Goal: Task Accomplishment & Management: Use online tool/utility

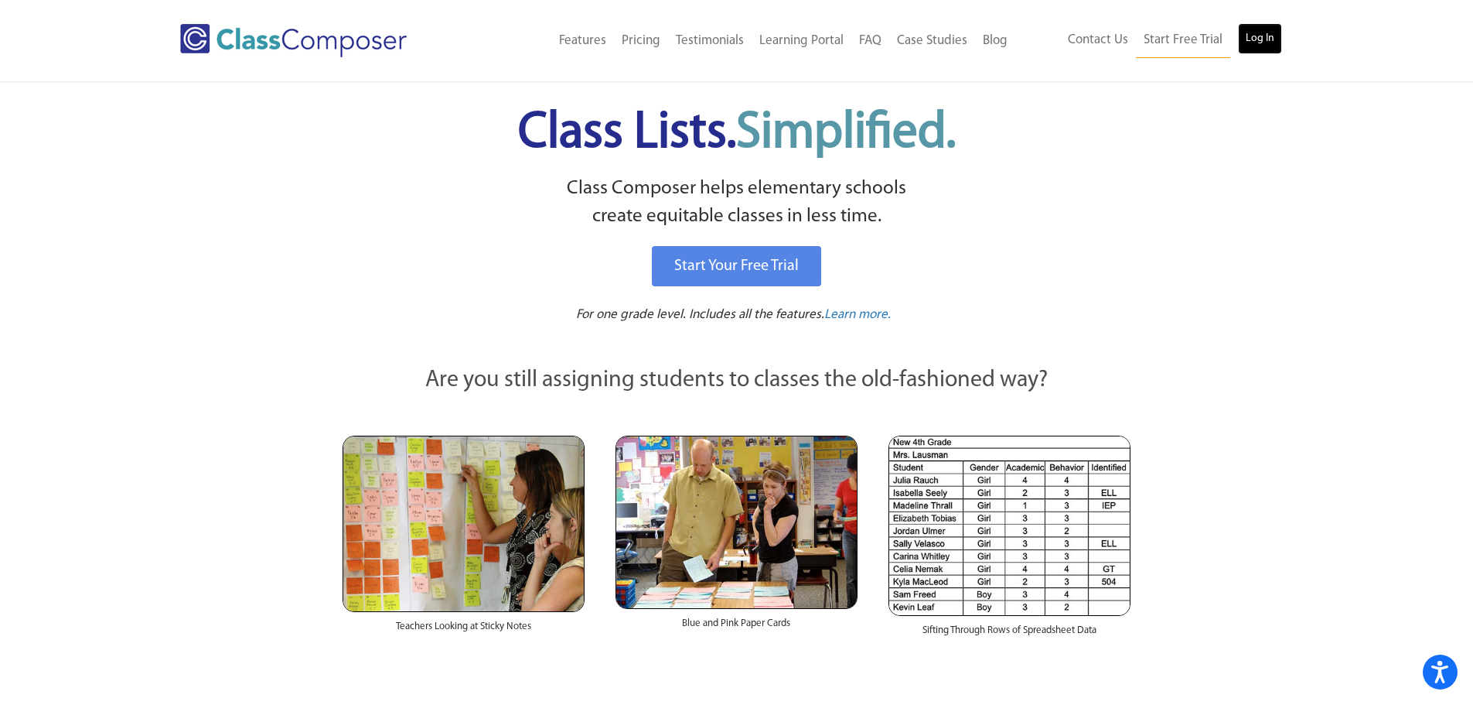
click at [1249, 30] on link "Log In" at bounding box center [1260, 38] width 44 height 31
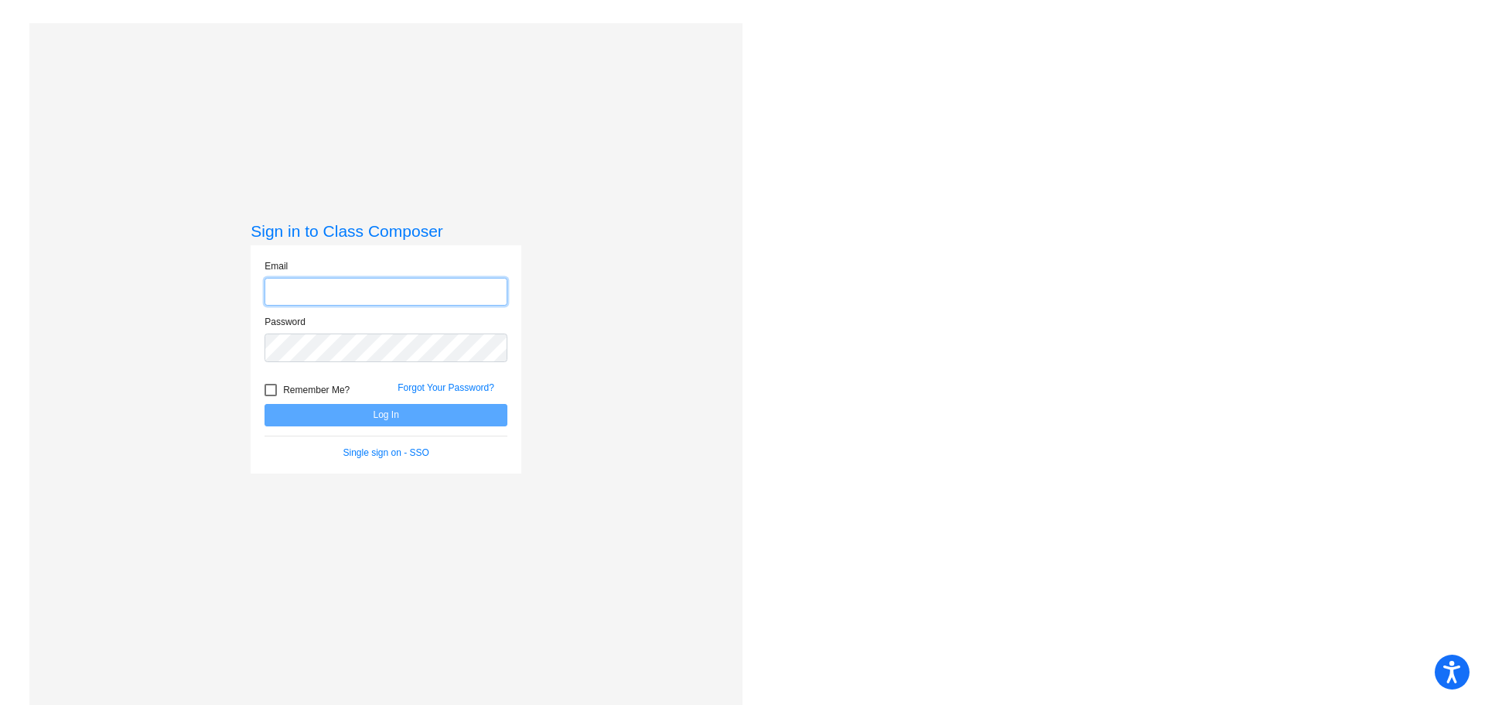
type input "[EMAIL_ADDRESS][DOMAIN_NAME]"
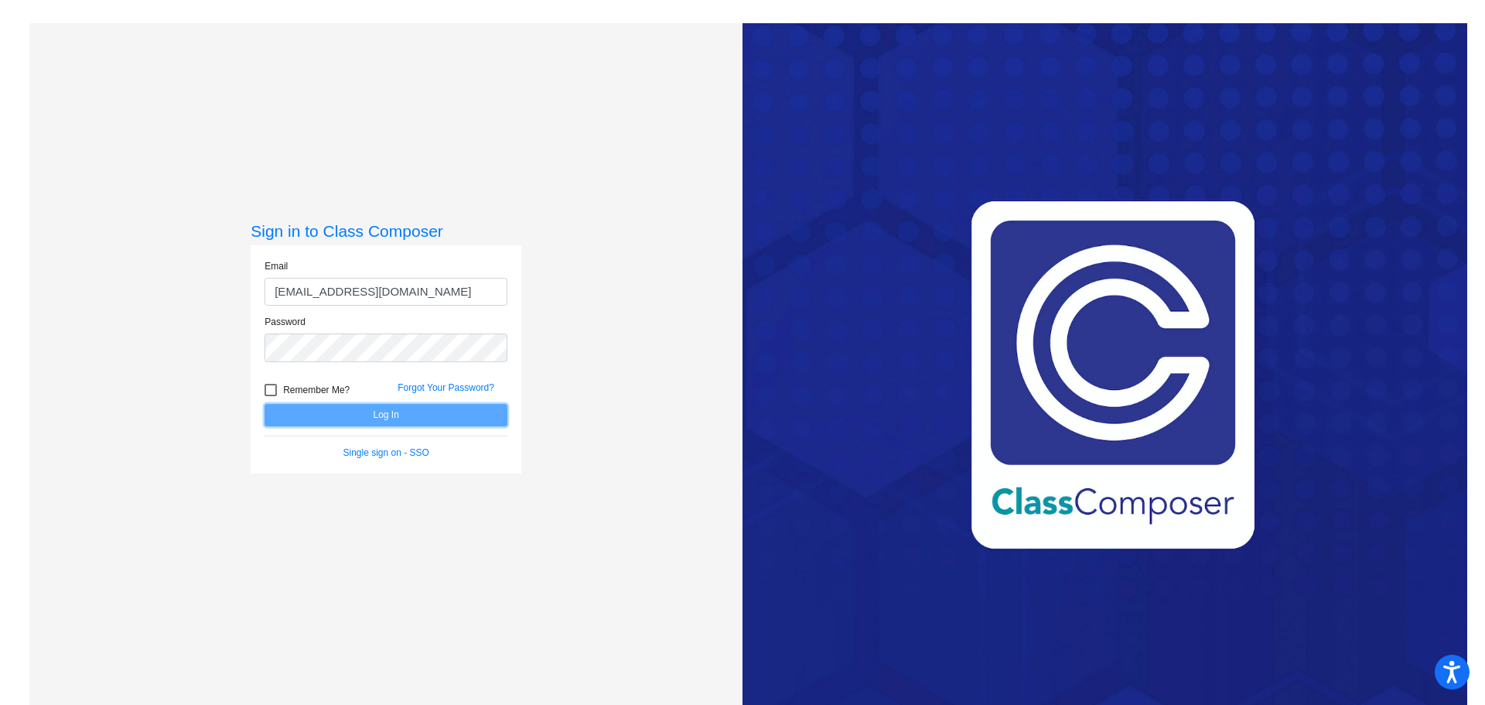
click at [427, 408] on button "Log In" at bounding box center [385, 415] width 243 height 22
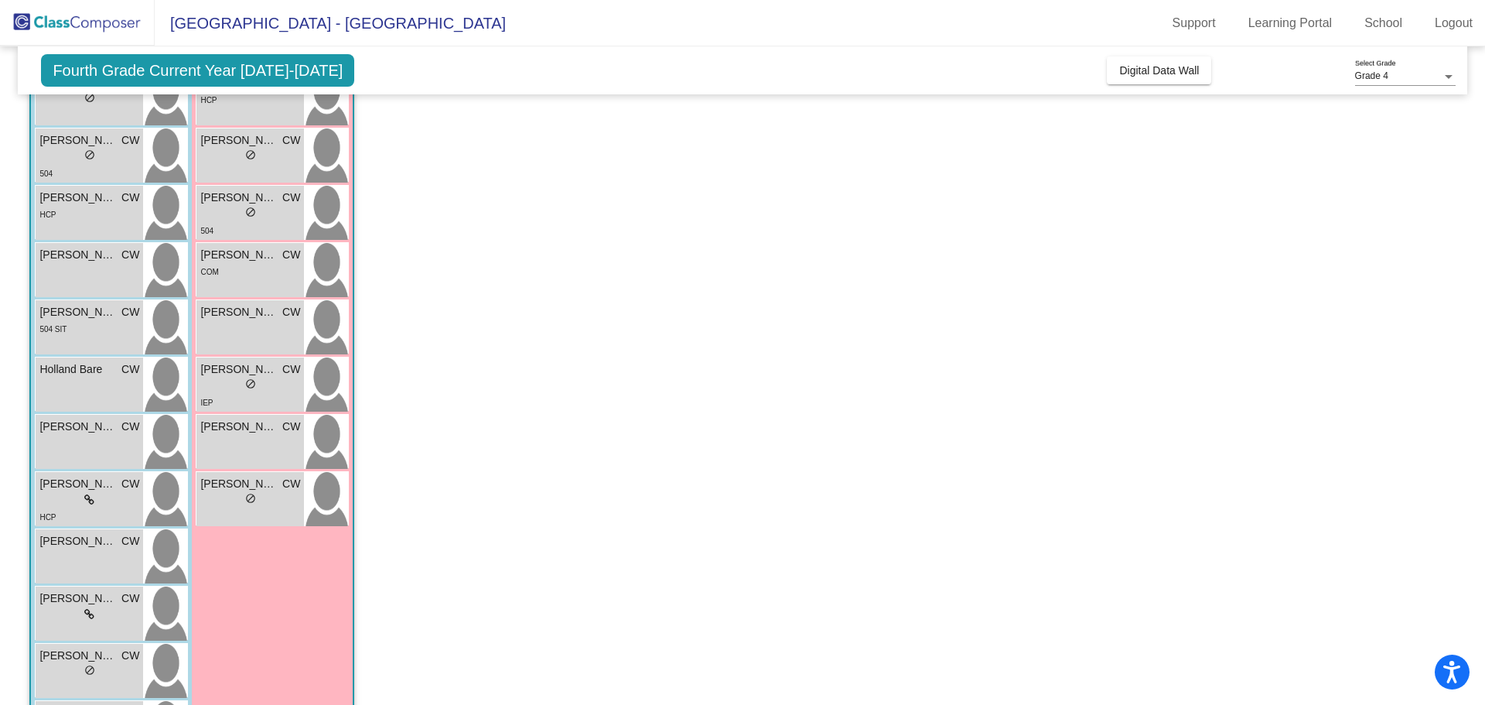
scroll to position [254, 0]
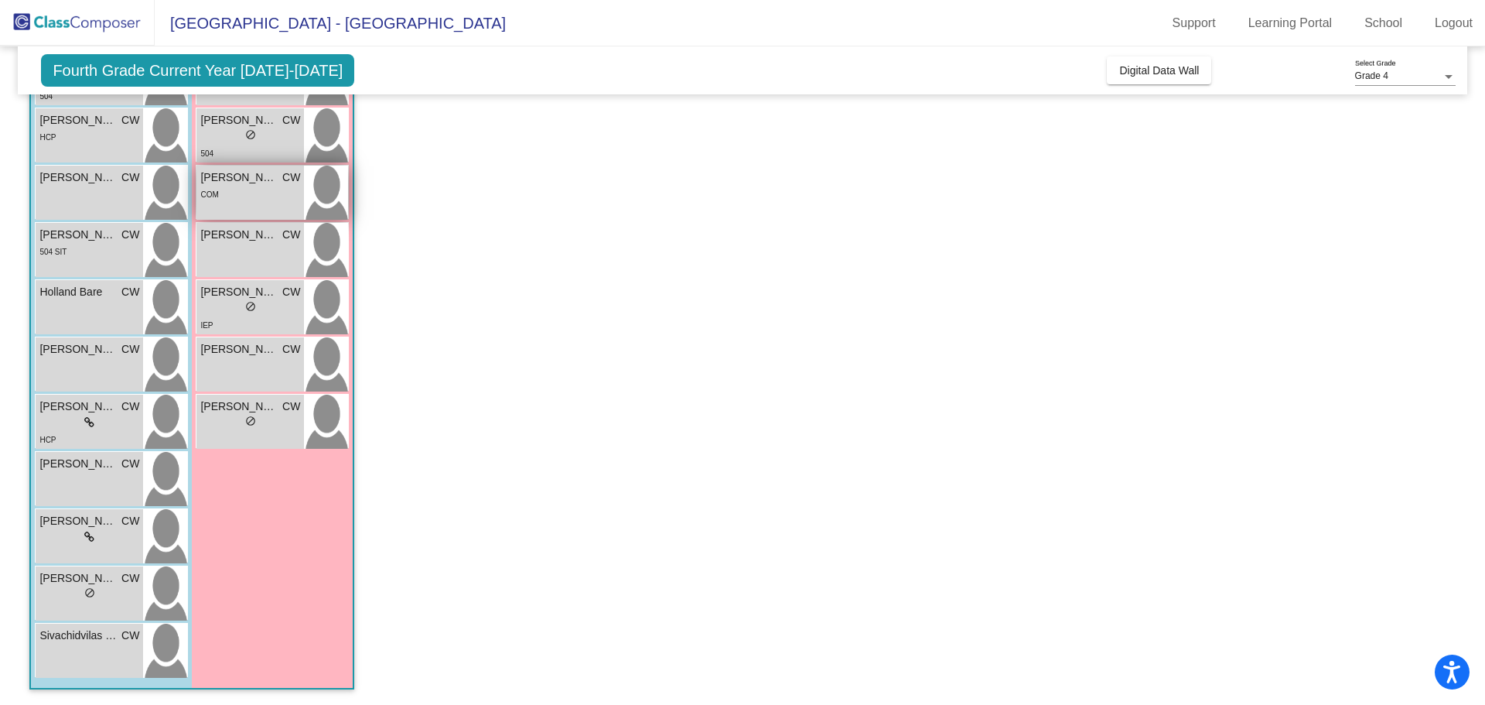
click at [249, 198] on div "COM" at bounding box center [250, 194] width 100 height 16
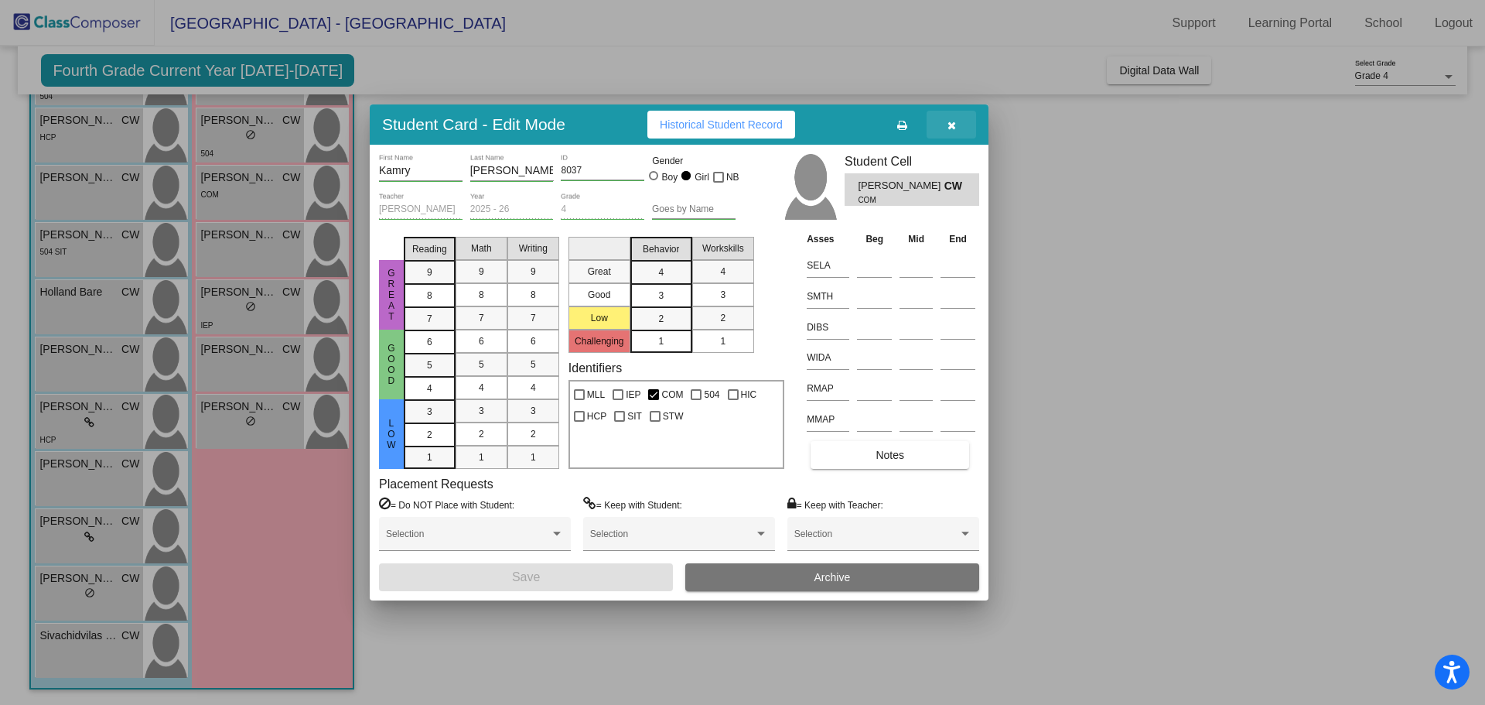
drag, startPoint x: 950, startPoint y: 125, endPoint x: 898, endPoint y: 135, distance: 53.4
click at [947, 125] on icon "button" at bounding box center [951, 125] width 9 height 11
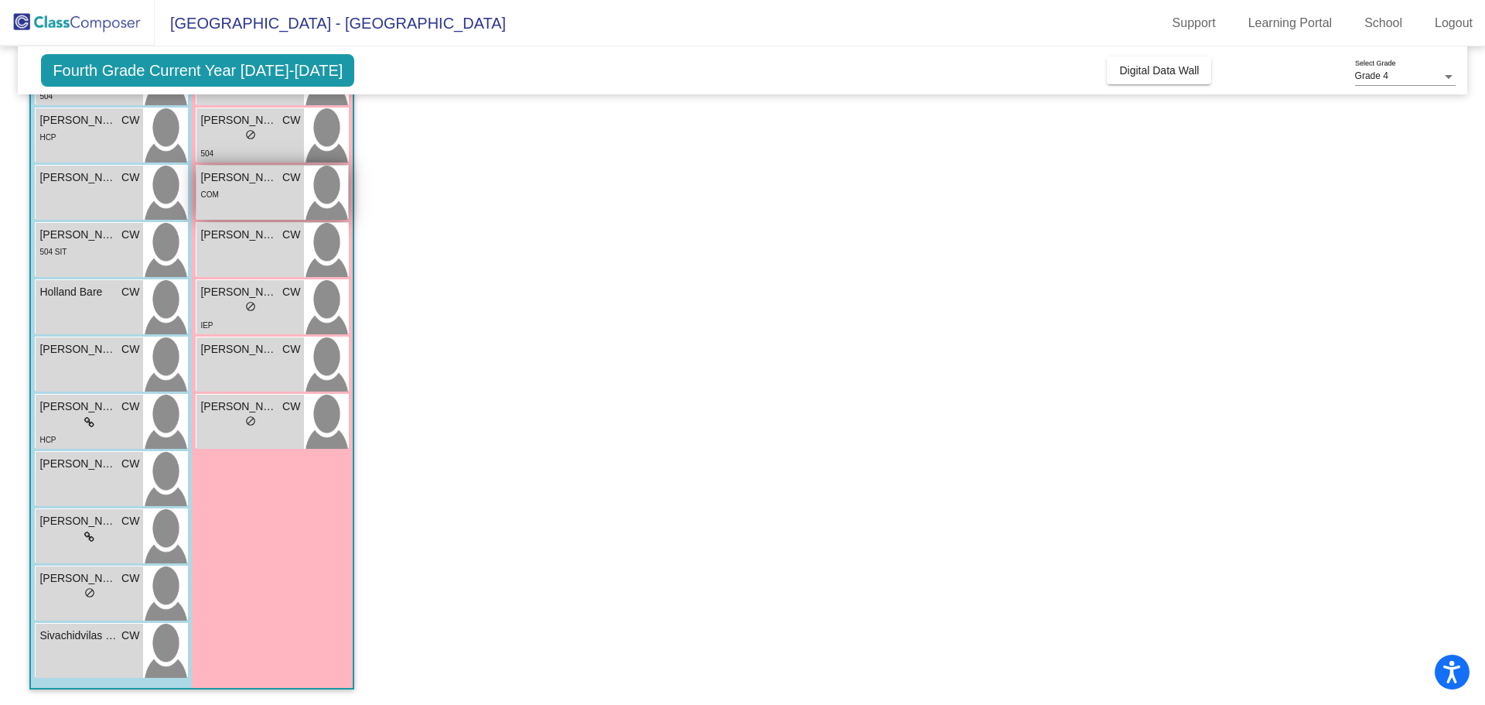
click at [294, 192] on div "COM" at bounding box center [250, 194] width 100 height 16
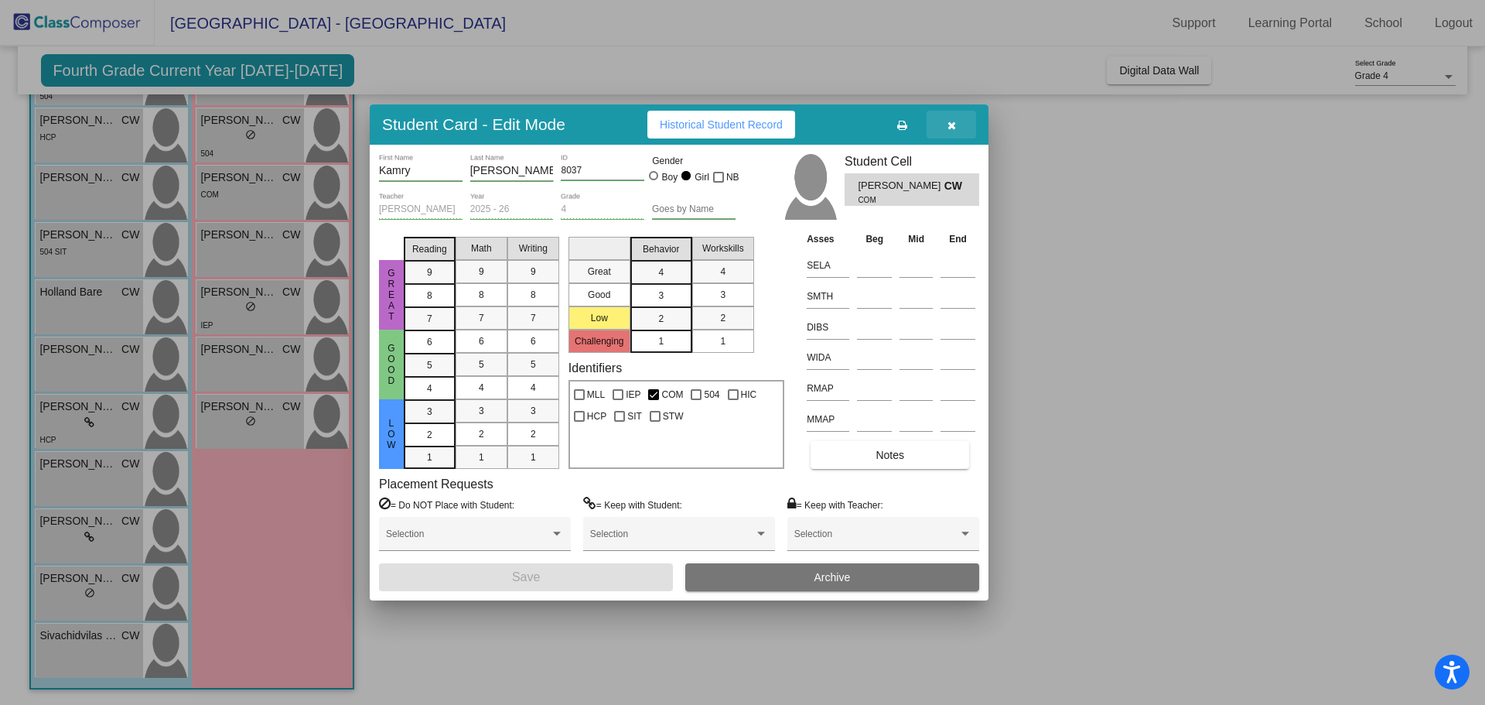
click at [957, 128] on button "button" at bounding box center [950, 125] width 49 height 28
